Goal: Transaction & Acquisition: Purchase product/service

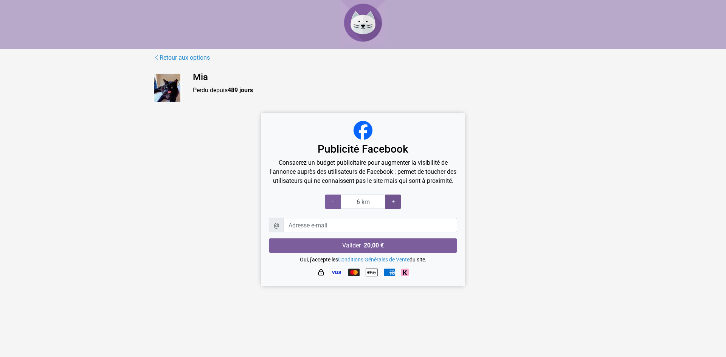
click at [394, 205] on icon at bounding box center [393, 201] width 6 height 7
click at [393, 205] on icon at bounding box center [393, 201] width 6 height 7
type input "10 km"
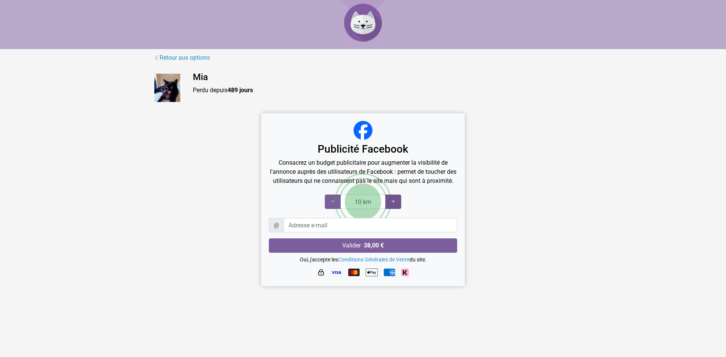
click at [393, 205] on icon at bounding box center [393, 201] width 6 height 7
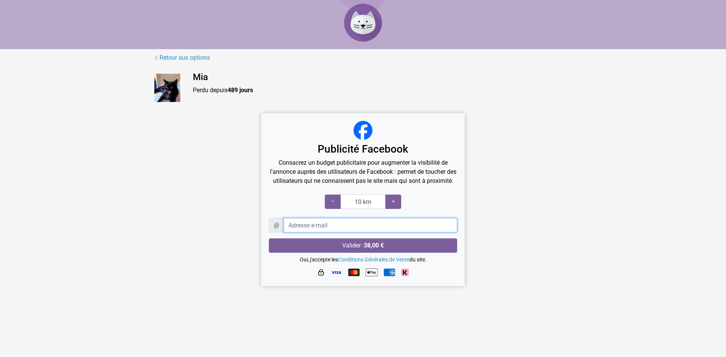
click at [326, 232] on input "Adresse e-mail" at bounding box center [369, 225] width 173 height 14
type input "corinezimnoch@gmail.com"
click at [333, 205] on icon at bounding box center [333, 201] width 6 height 7
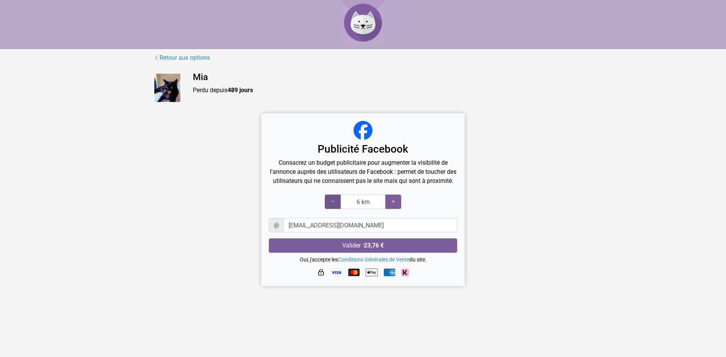
click at [333, 205] on icon at bounding box center [333, 201] width 6 height 7
type input "5 km"
click at [333, 205] on icon at bounding box center [333, 201] width 6 height 7
click at [313, 263] on small "Oui, j'accepte les Conditions Générales de Vente du site." at bounding box center [363, 260] width 127 height 6
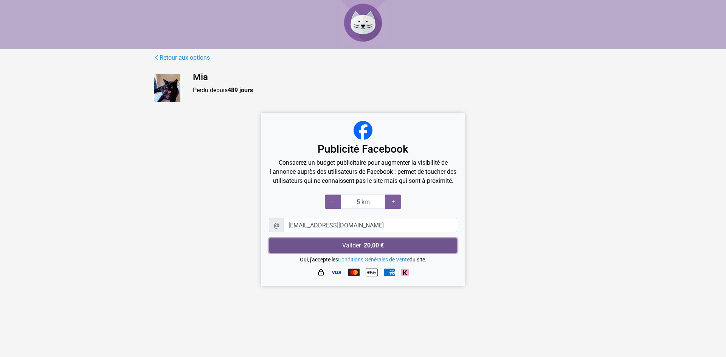
click at [358, 253] on button "Valider · 20,00 €" at bounding box center [363, 245] width 188 height 14
